Goal: Task Accomplishment & Management: Use online tool/utility

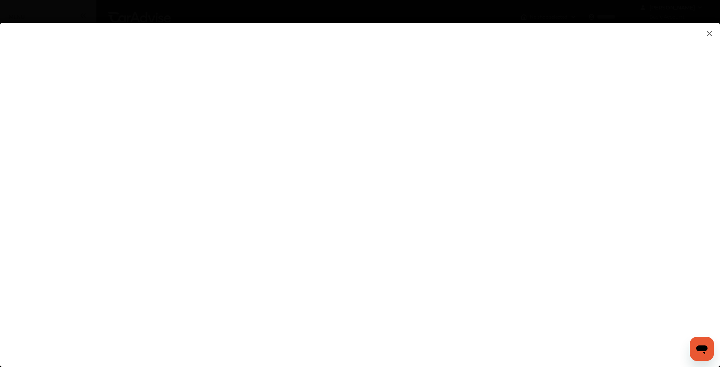
click at [707, 33] on img at bounding box center [709, 33] width 9 height 9
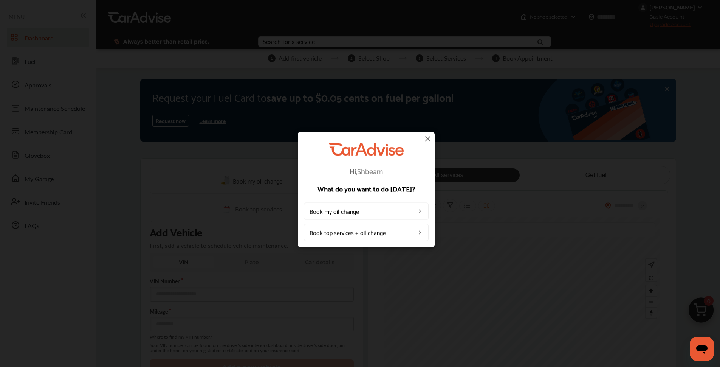
click at [429, 139] on img at bounding box center [427, 138] width 9 height 9
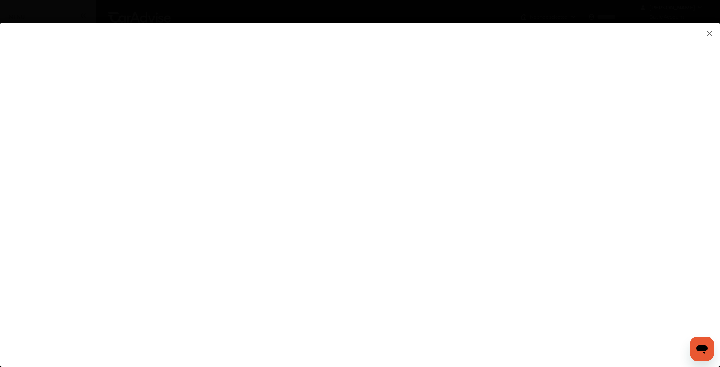
click at [708, 34] on img at bounding box center [709, 33] width 9 height 9
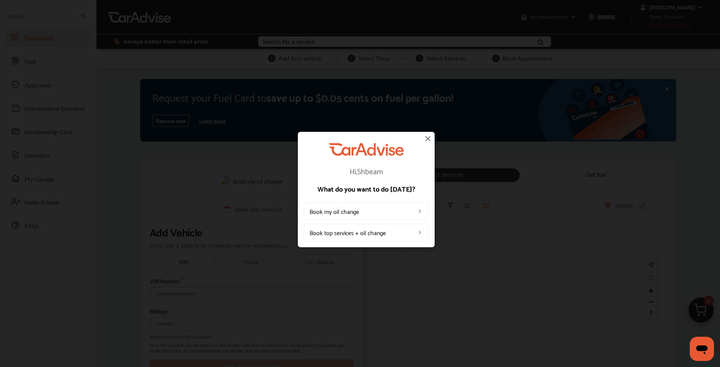
click at [429, 140] on img at bounding box center [427, 138] width 9 height 9
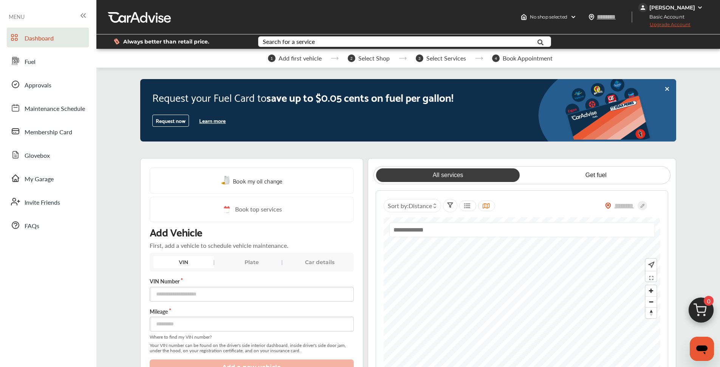
click at [79, 16] on icon at bounding box center [83, 15] width 9 height 9
